Goal: Browse casually: Explore the website without a specific task or goal

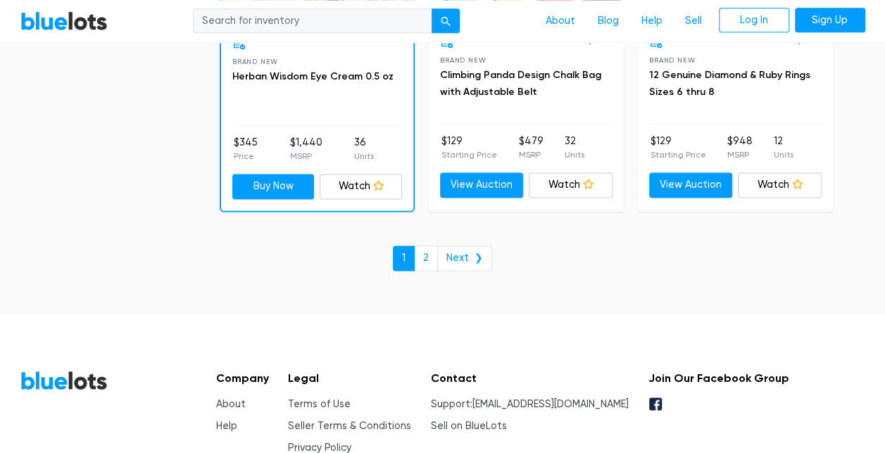
scroll to position [6211, 0]
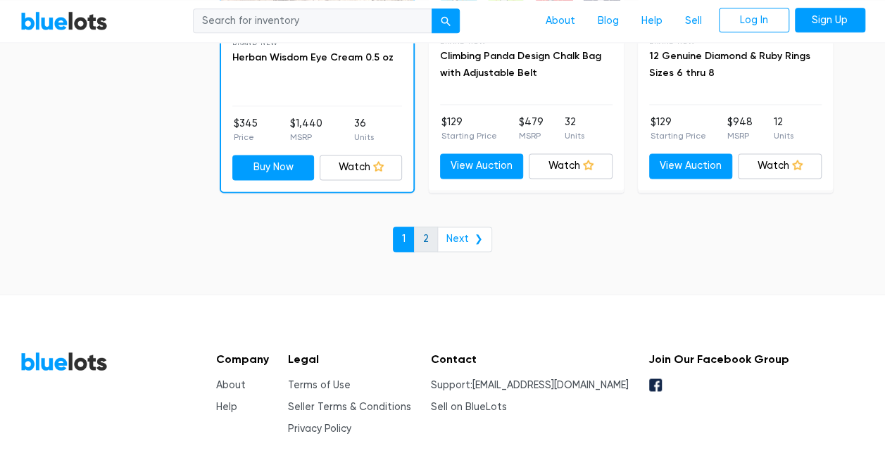
click at [427, 227] on link "2" at bounding box center [426, 239] width 24 height 25
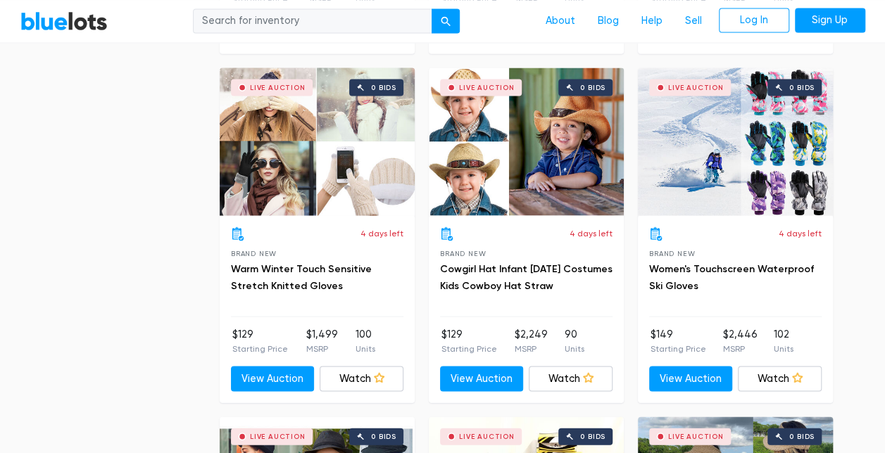
scroll to position [3912, 0]
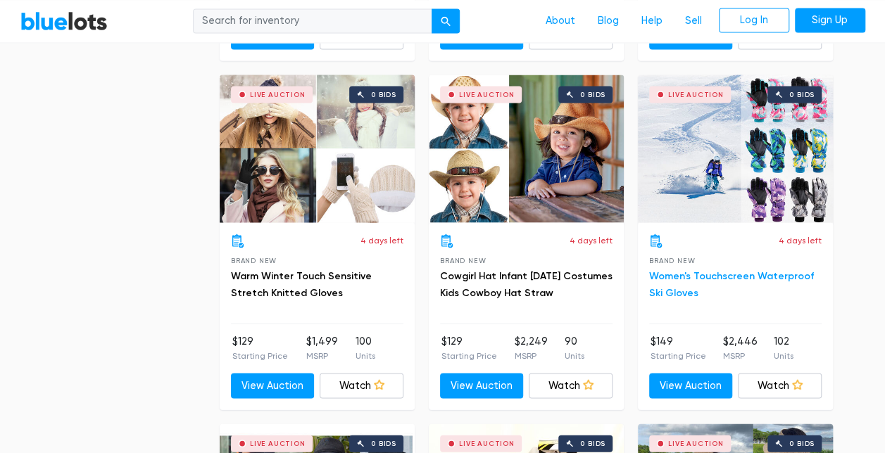
click at [705, 270] on link "Women's Touchscreen Waterproof Ski Gloves" at bounding box center [731, 284] width 165 height 29
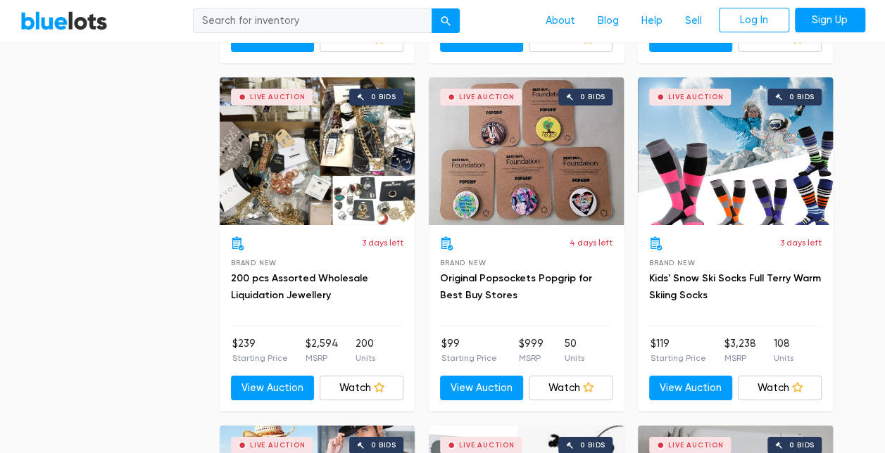
scroll to position [2485, 0]
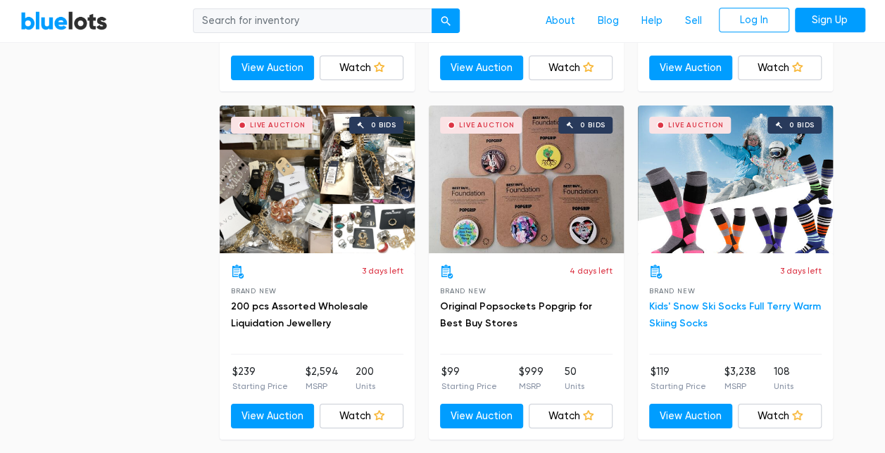
click at [686, 301] on link "Kids' Snow Ski Socks Full Terry Warm Skiing Socks" at bounding box center [735, 315] width 172 height 29
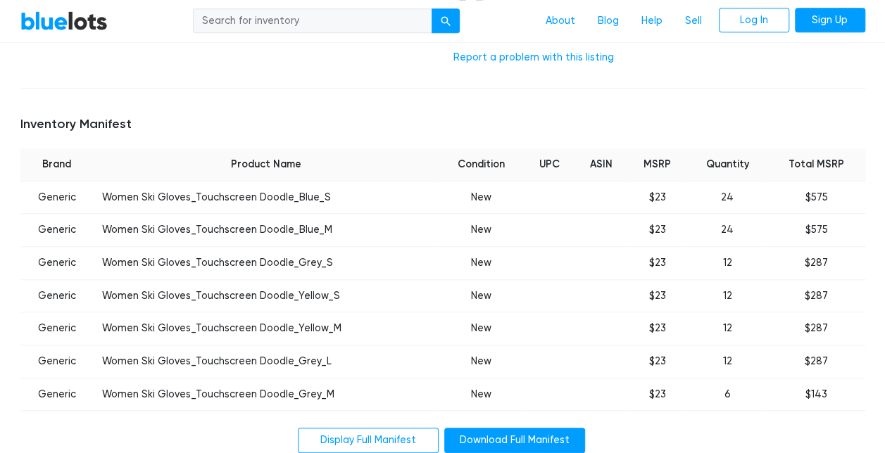
scroll to position [507, 0]
